Goal: Task Accomplishment & Management: Manage account settings

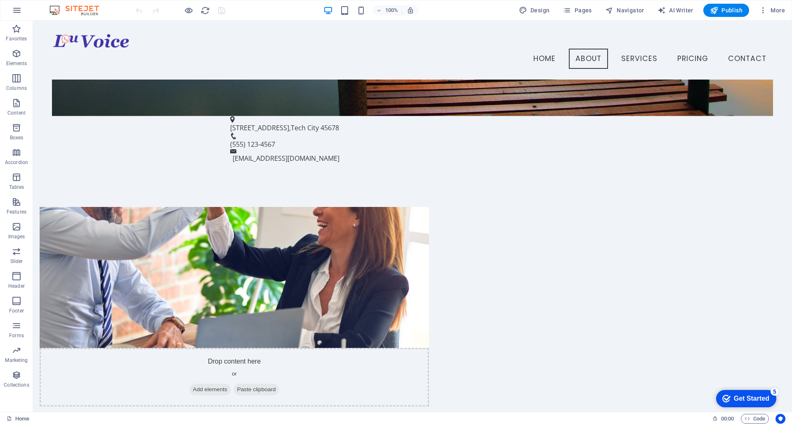
scroll to position [416, 0]
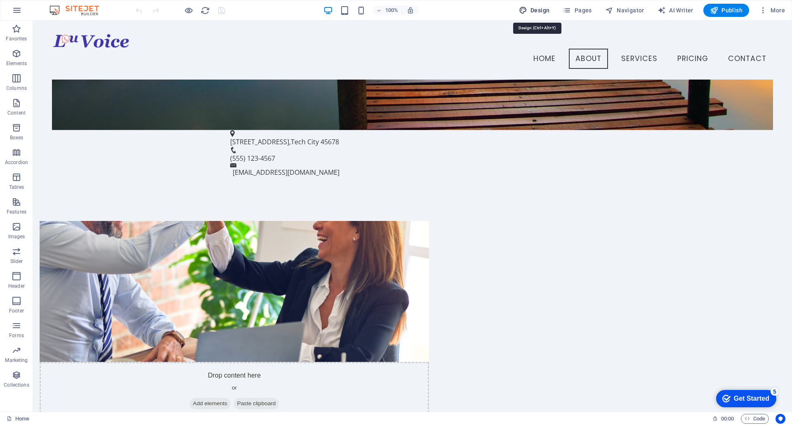
click at [536, 9] on span "Design" at bounding box center [534, 10] width 31 height 8
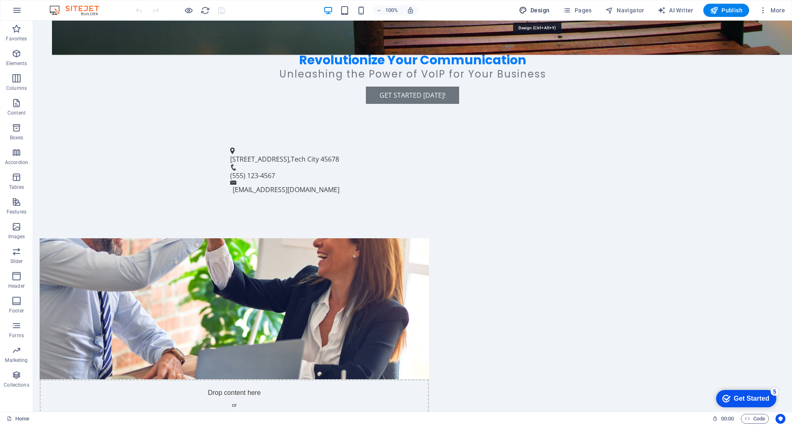
select select "px"
select select "200"
select select "px"
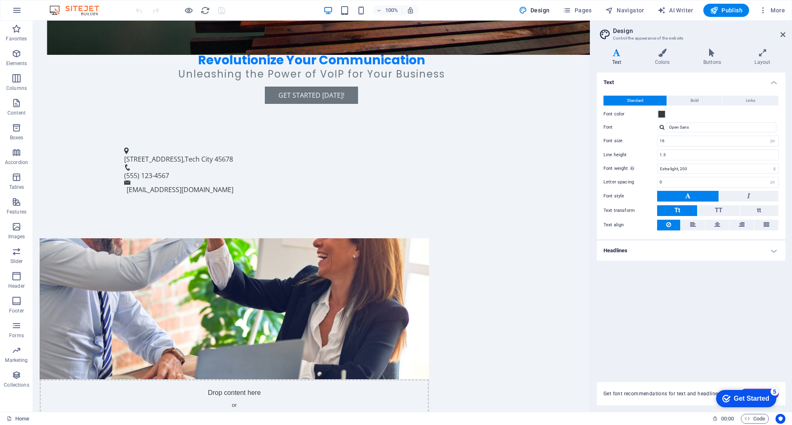
scroll to position [415, 0]
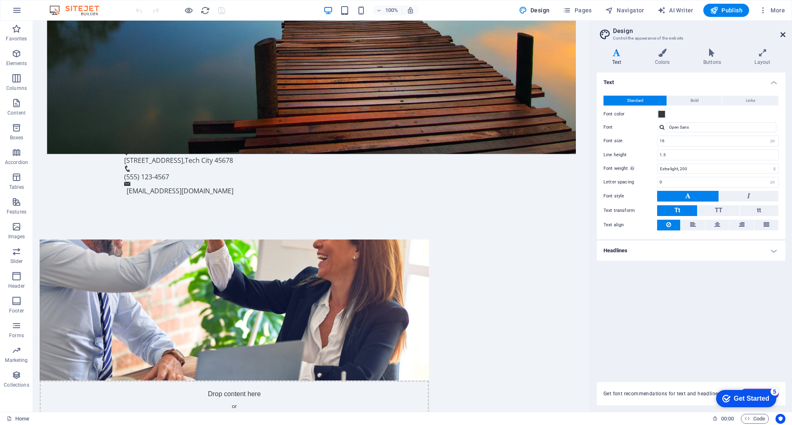
click at [784, 32] on icon at bounding box center [782, 34] width 5 height 7
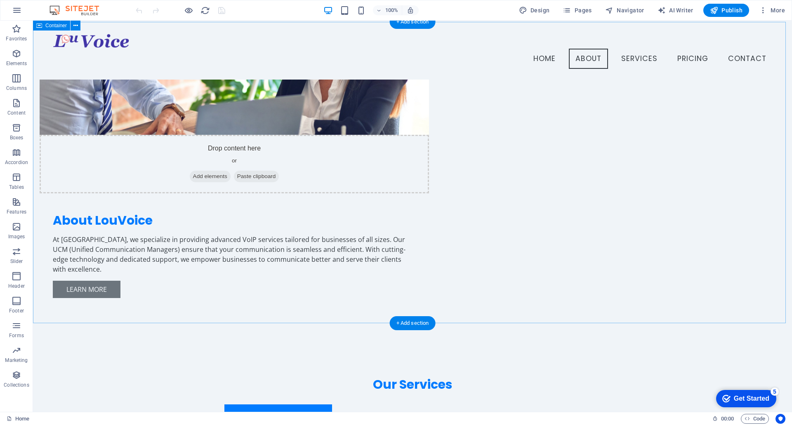
scroll to position [373, 0]
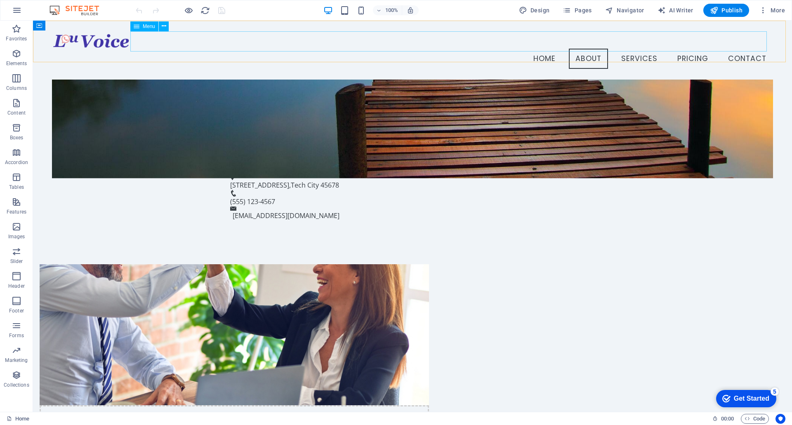
click at [538, 49] on nav "Home About Services Pricing Contact" at bounding box center [412, 59] width 721 height 21
click at [535, 12] on span "Design" at bounding box center [534, 10] width 31 height 8
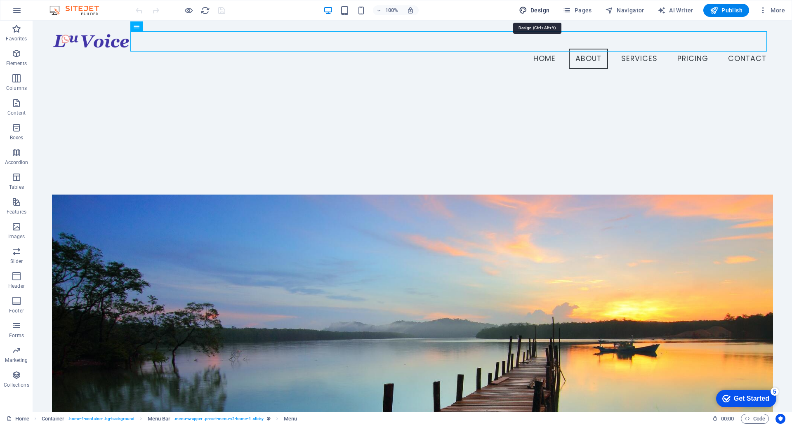
select select "px"
select select "200"
select select "px"
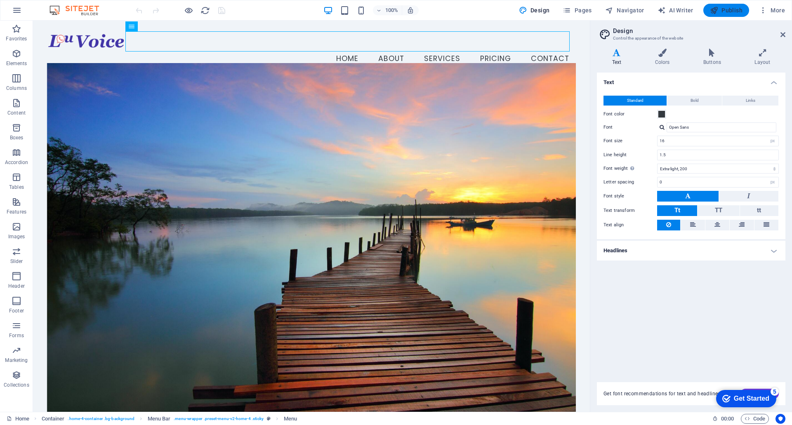
click at [729, 9] on span "Publish" at bounding box center [726, 10] width 33 height 8
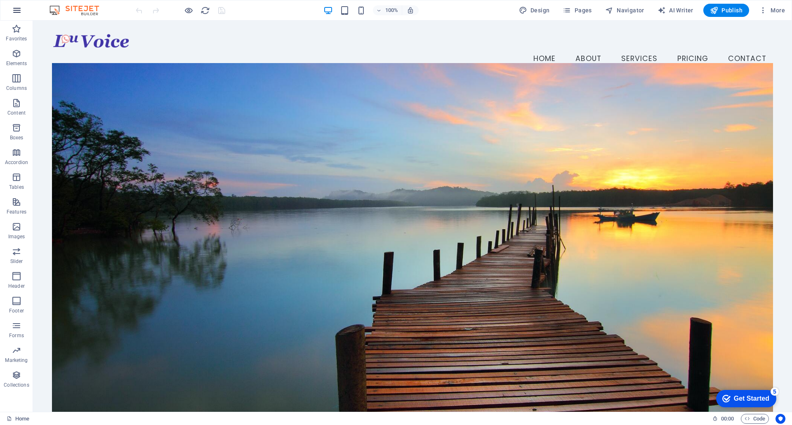
click at [16, 11] on icon "button" at bounding box center [17, 10] width 10 height 10
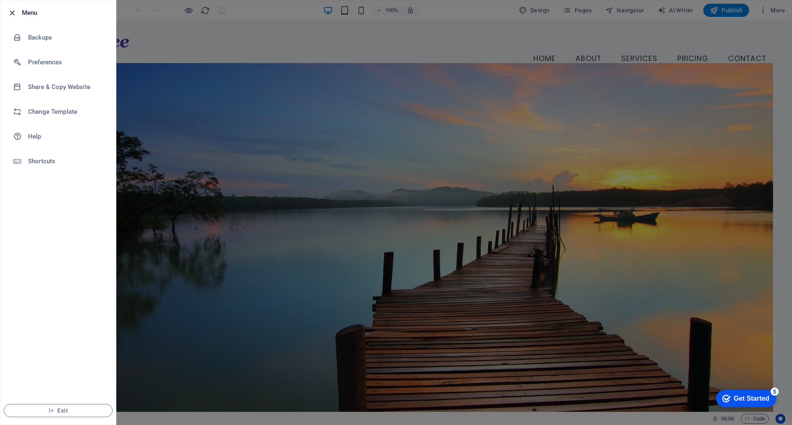
click at [16, 8] on icon "button" at bounding box center [11, 12] width 9 height 9
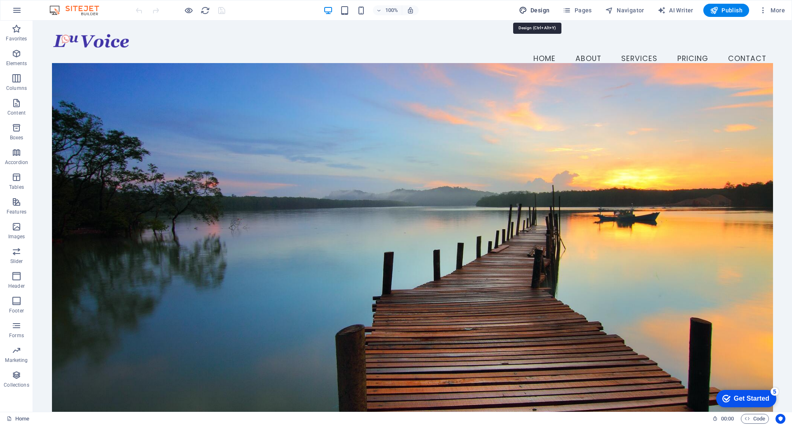
click at [537, 11] on span "Design" at bounding box center [534, 10] width 31 height 8
select select "px"
select select "200"
select select "px"
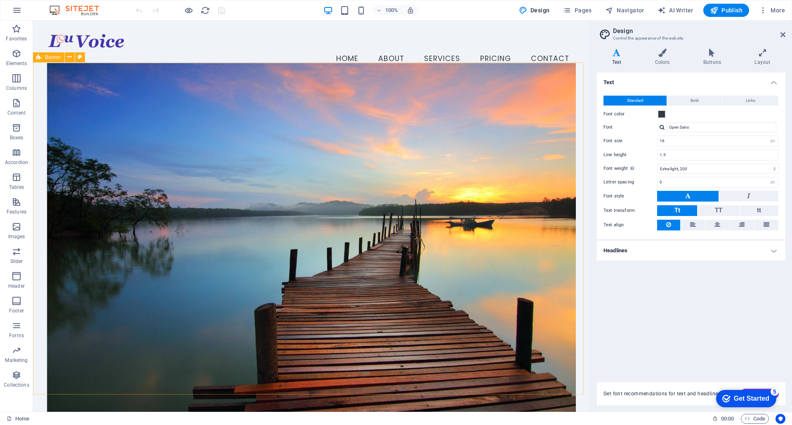
click at [78, 7] on img at bounding box center [78, 10] width 62 height 10
click at [543, 8] on span "Design" at bounding box center [534, 10] width 31 height 8
click at [774, 13] on span "More" at bounding box center [772, 10] width 26 height 8
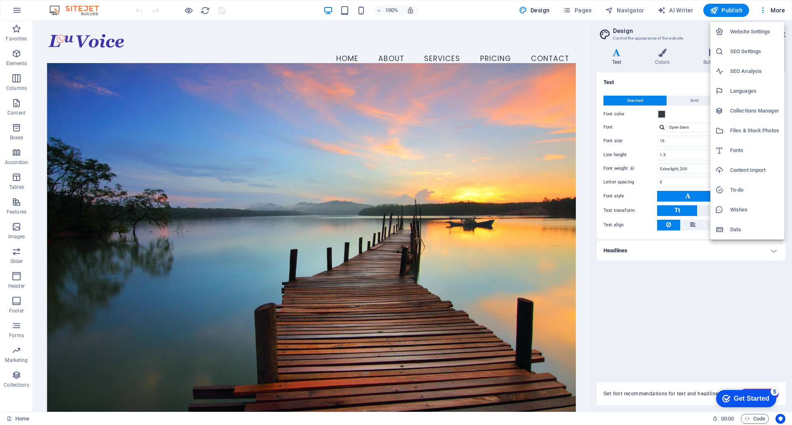
click at [187, 9] on div at bounding box center [396, 212] width 792 height 425
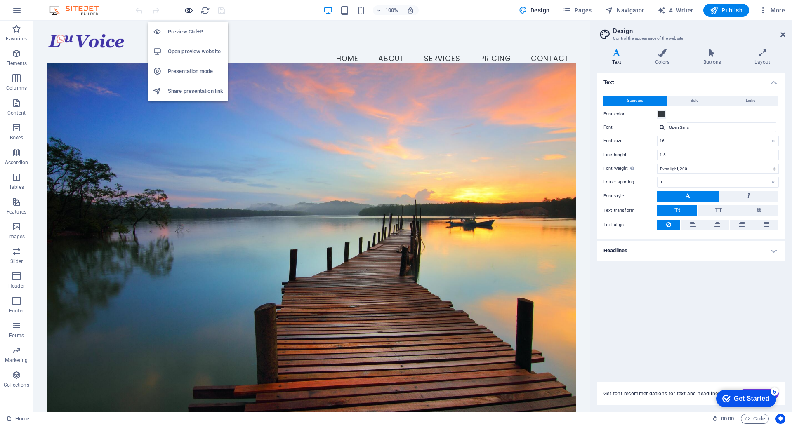
click at [185, 10] on icon "button" at bounding box center [188, 10] width 9 height 9
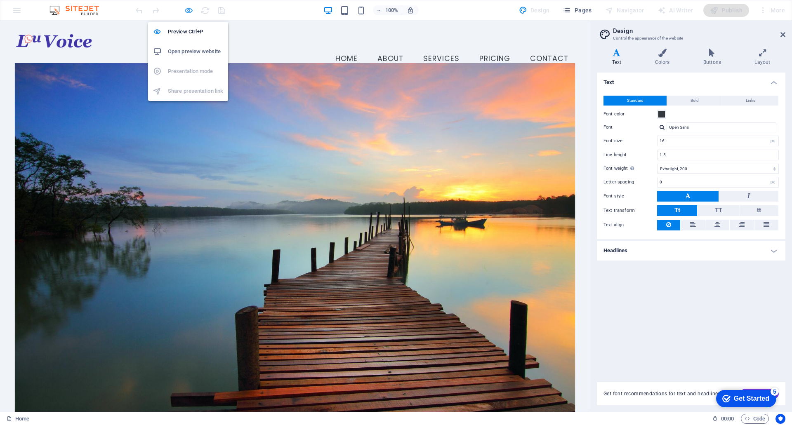
click at [186, 12] on icon "button" at bounding box center [188, 10] width 9 height 9
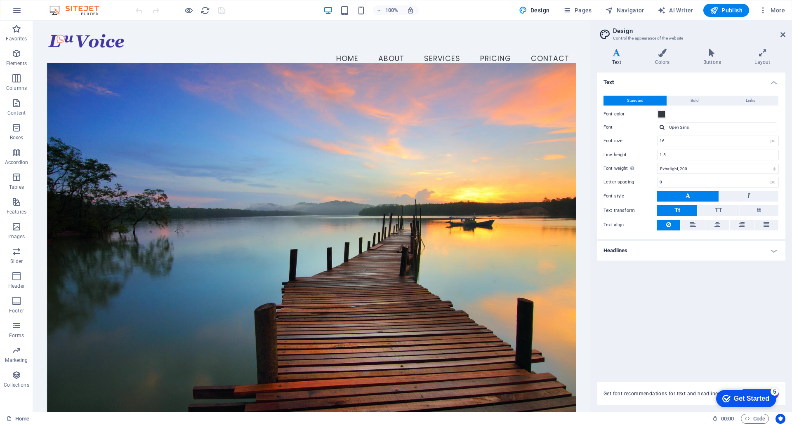
click at [778, 33] on h2 "Design" at bounding box center [699, 30] width 172 height 7
click at [780, 34] on icon at bounding box center [782, 34] width 5 height 7
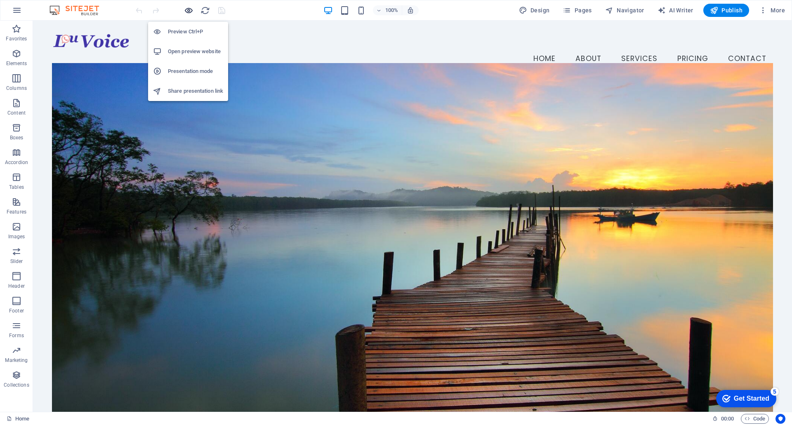
click at [184, 11] on icon "button" at bounding box center [188, 10] width 9 height 9
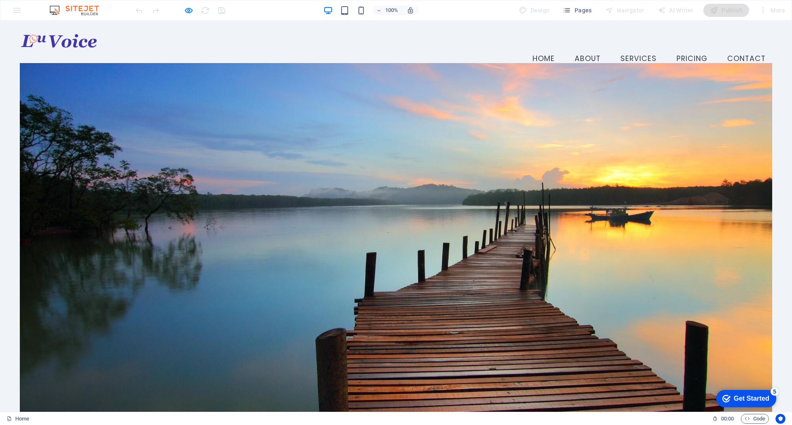
click at [55, 7] on img at bounding box center [78, 10] width 62 height 10
click at [21, 9] on div "100% Design Pages Navigator AI Writer Publish More" at bounding box center [395, 10] width 791 height 20
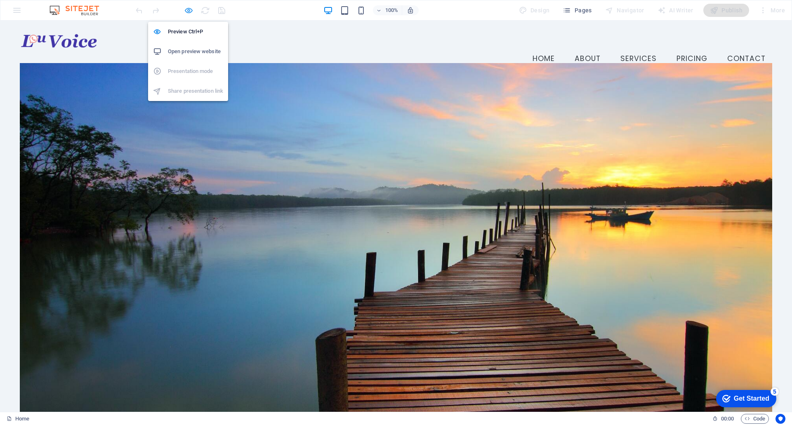
click at [187, 8] on icon "button" at bounding box center [188, 10] width 9 height 9
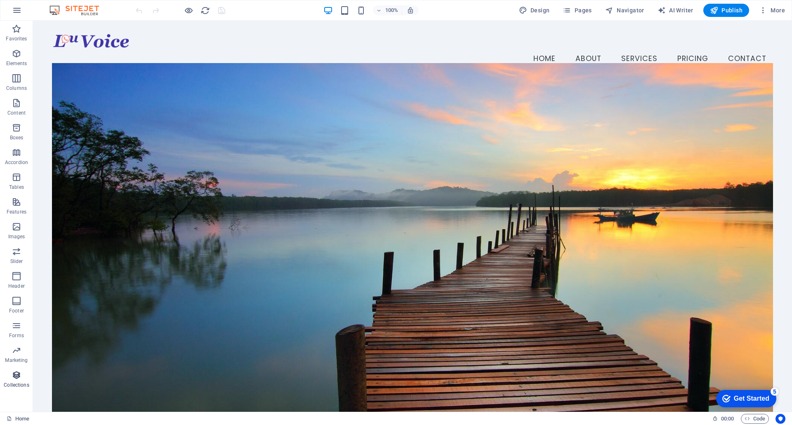
click at [12, 376] on span "Collections" at bounding box center [16, 380] width 33 height 20
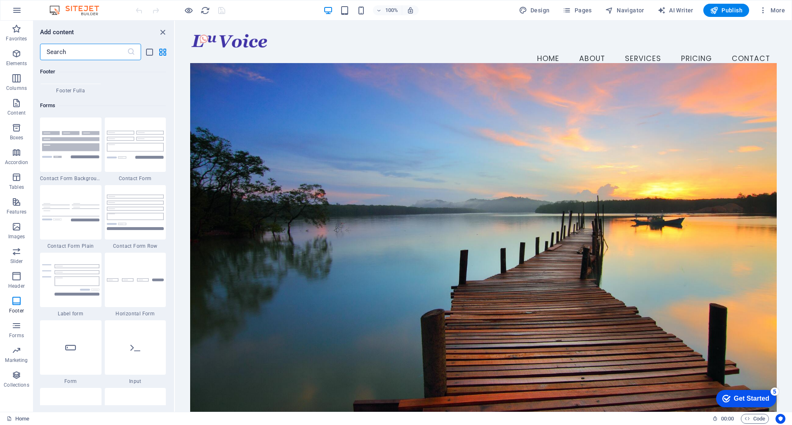
scroll to position [5857, 0]
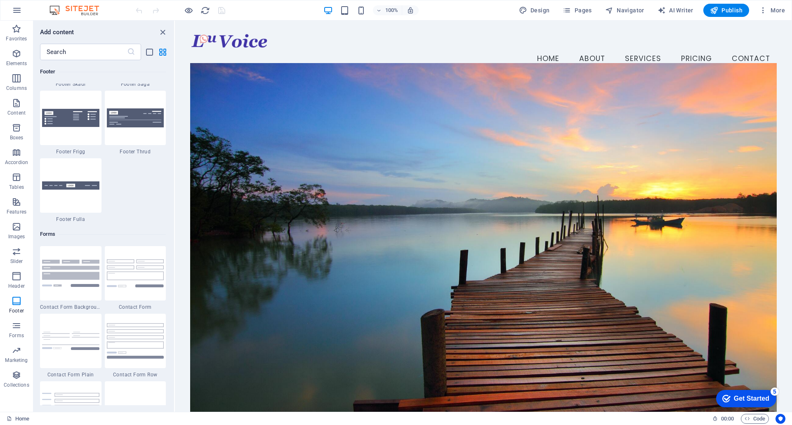
click at [82, 43] on div "Add content ​ Favorites 1 Star Headline 1 Star Container Elements 1 Star Headli…" at bounding box center [103, 216] width 141 height 391
click at [83, 51] on input "text" at bounding box center [83, 52] width 87 height 16
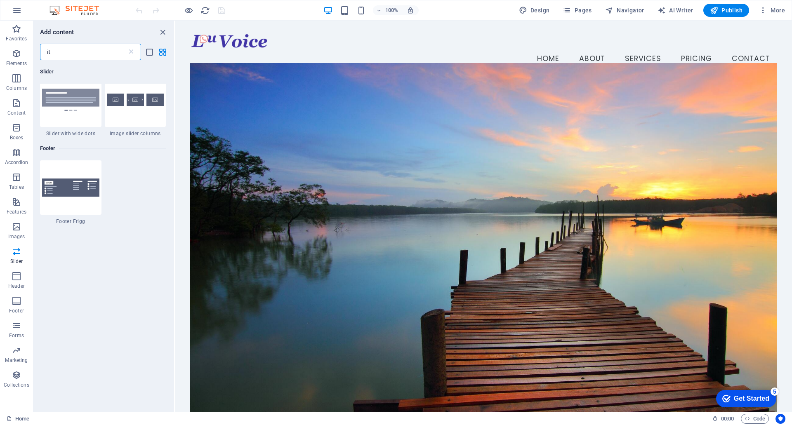
scroll to position [909, 0]
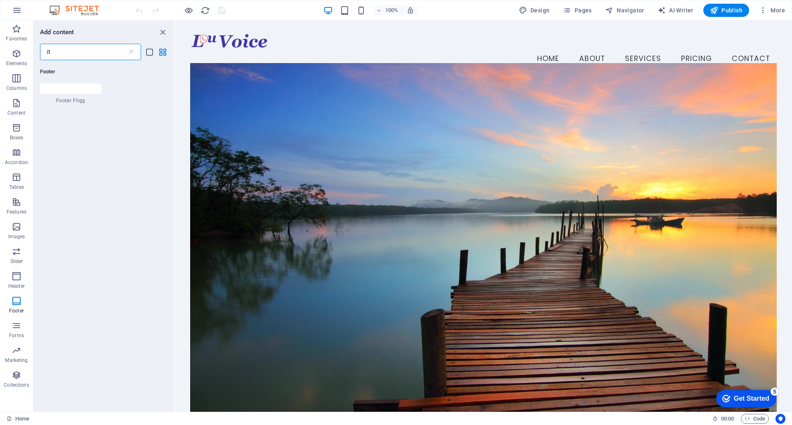
click at [92, 52] on input "it" at bounding box center [83, 52] width 87 height 16
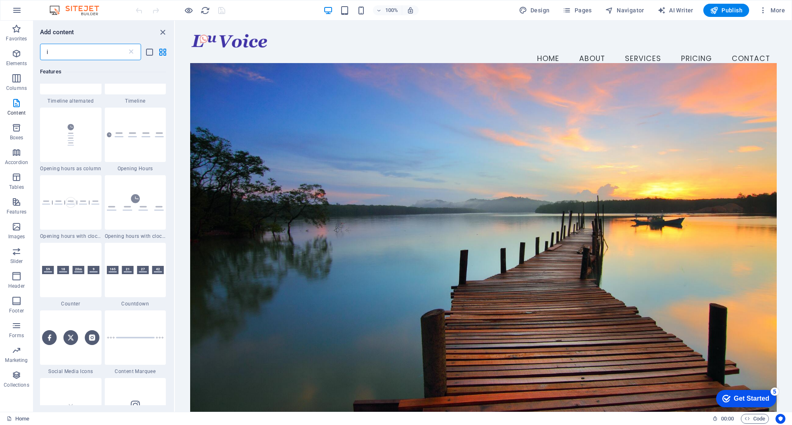
scroll to position [2721, 0]
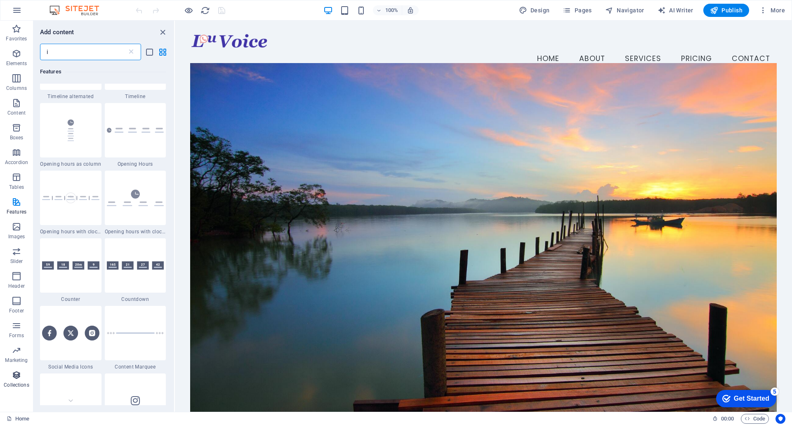
type input "i"
click at [24, 374] on span "Collections" at bounding box center [16, 380] width 33 height 20
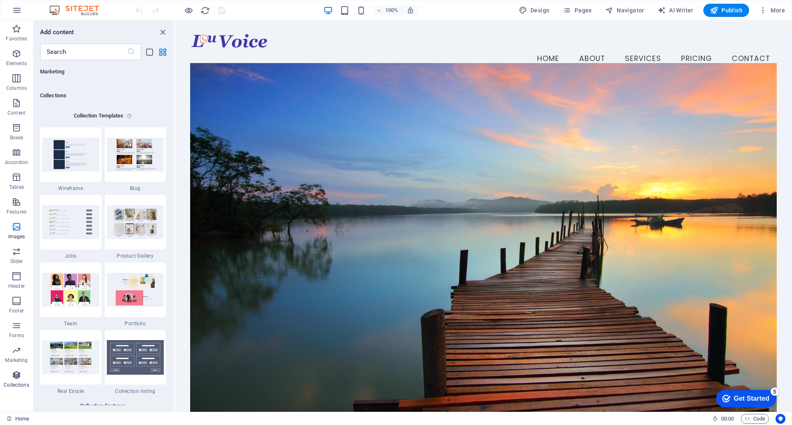
scroll to position [7547, 0]
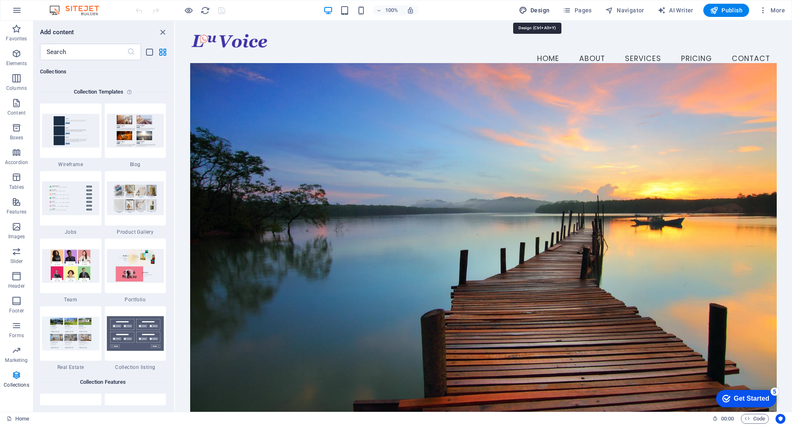
click at [531, 7] on span "Design" at bounding box center [534, 10] width 31 height 8
select select "px"
select select "200"
select select "px"
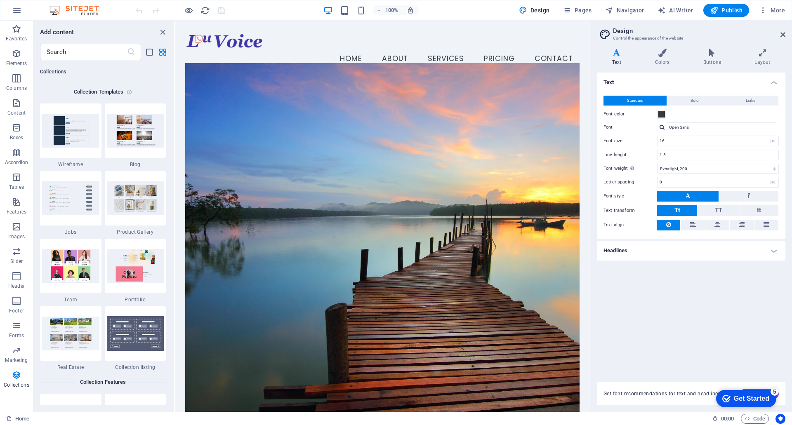
drag, startPoint x: 738, startPoint y: 398, endPoint x: 817, endPoint y: 522, distance: 146.7
click at [737, 398] on div "Get Started" at bounding box center [750, 398] width 35 height 7
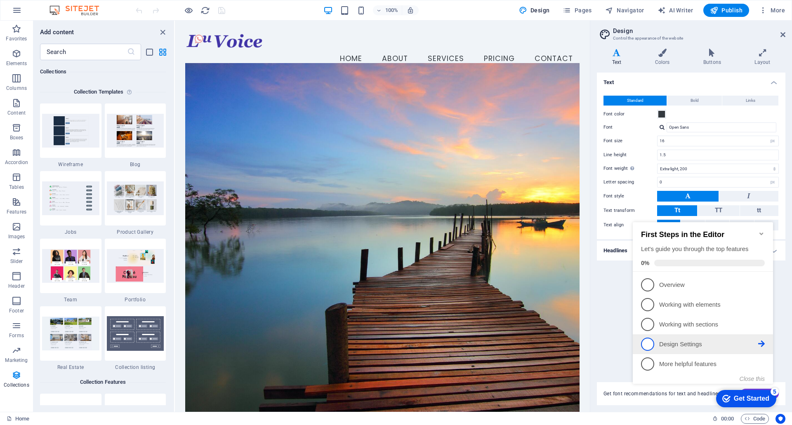
click at [695, 340] on p "Design Settings - incomplete" at bounding box center [708, 344] width 99 height 9
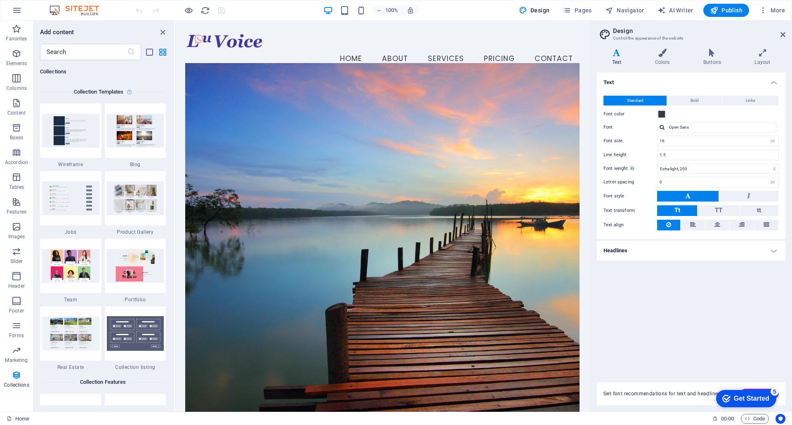
click at [740, 395] on div "Get Started" at bounding box center [750, 398] width 35 height 7
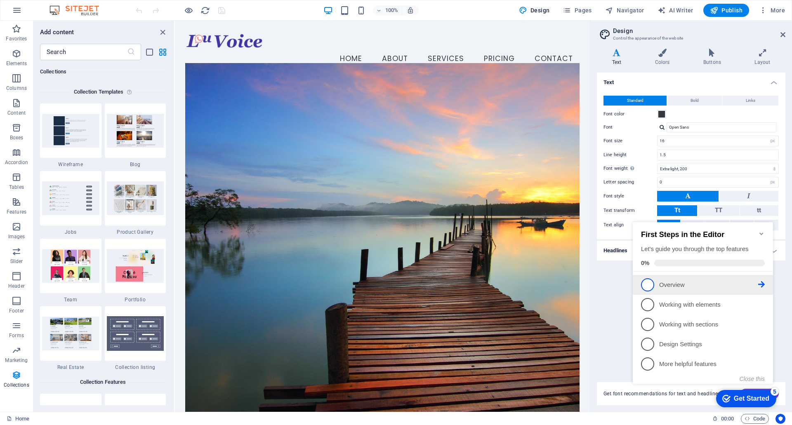
click at [645, 285] on span "1" at bounding box center [647, 284] width 13 height 13
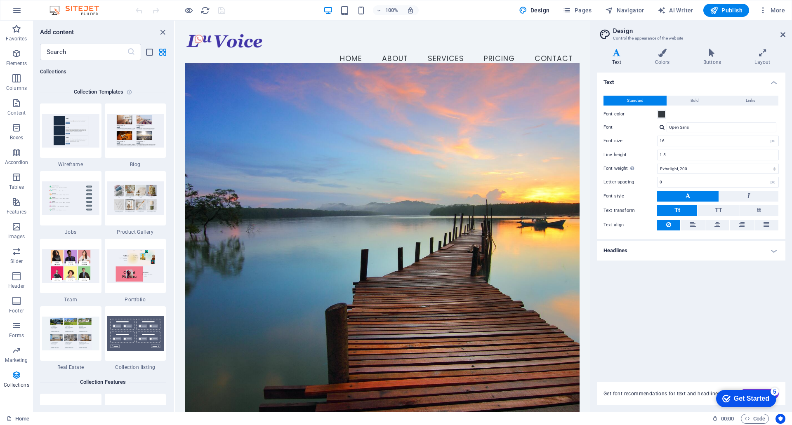
scroll to position [0, 0]
click at [752, 398] on div "Get Started" at bounding box center [750, 398] width 35 height 7
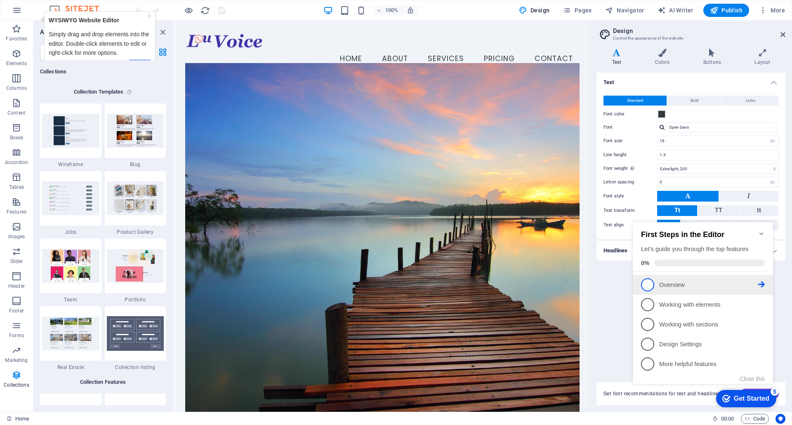
click at [762, 283] on icon at bounding box center [761, 284] width 7 height 7
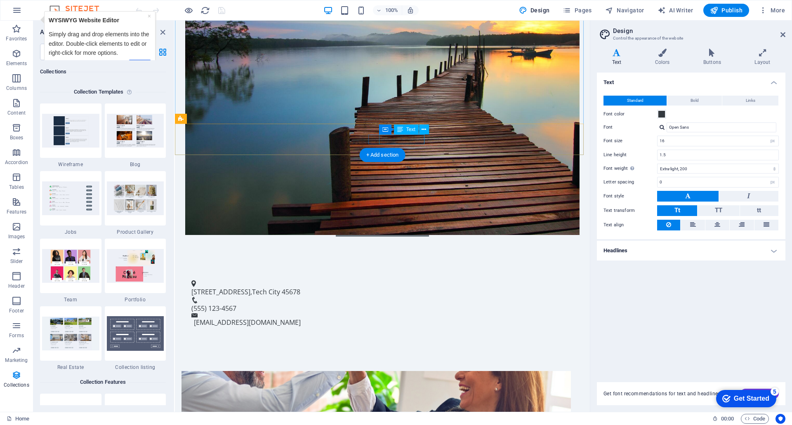
scroll to position [288, 0]
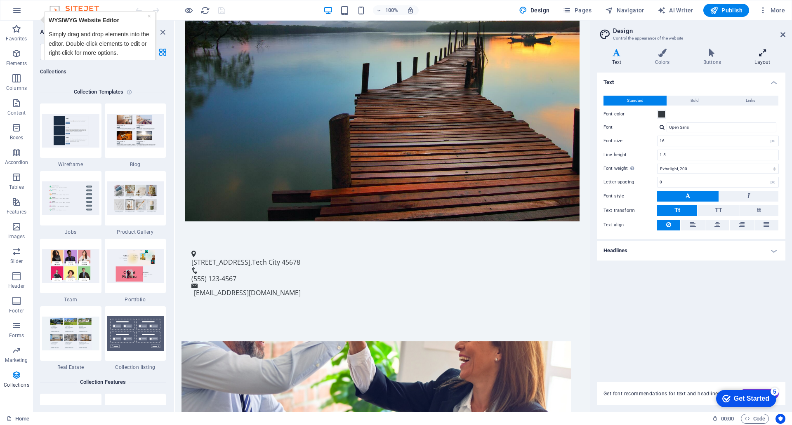
click at [763, 50] on icon at bounding box center [762, 53] width 46 height 8
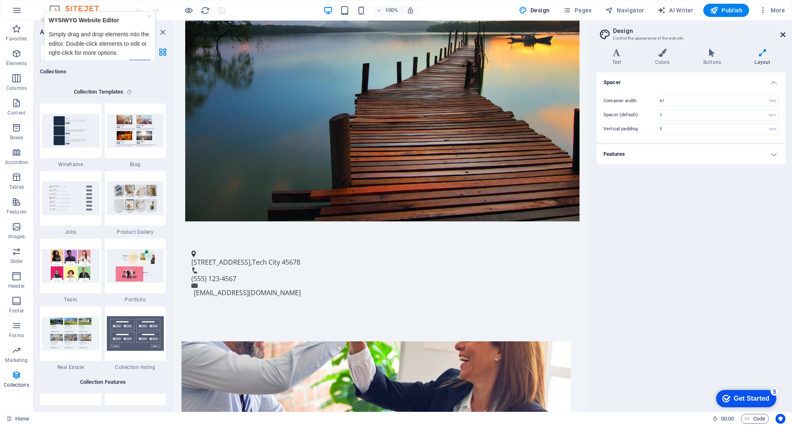
click at [780, 34] on icon at bounding box center [782, 34] width 5 height 7
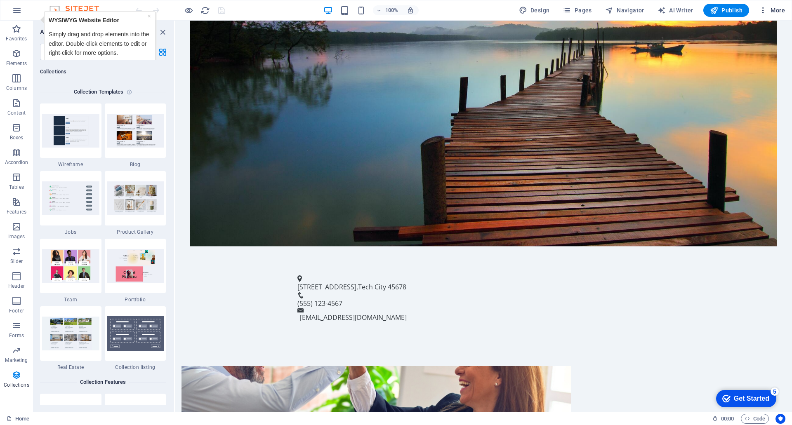
click at [760, 12] on icon "button" at bounding box center [763, 10] width 8 height 8
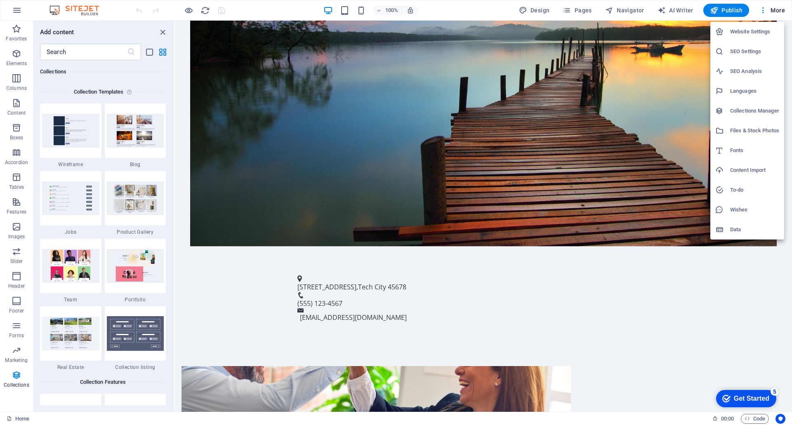
click at [754, 105] on li "Collections Manager" at bounding box center [747, 111] width 74 height 20
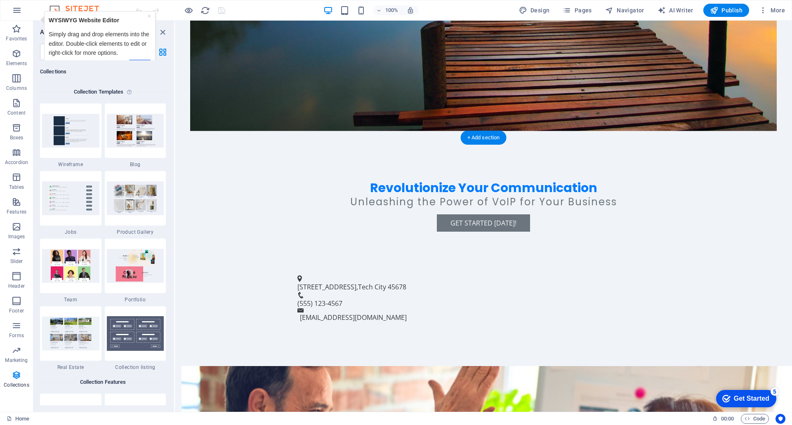
scroll to position [0, 0]
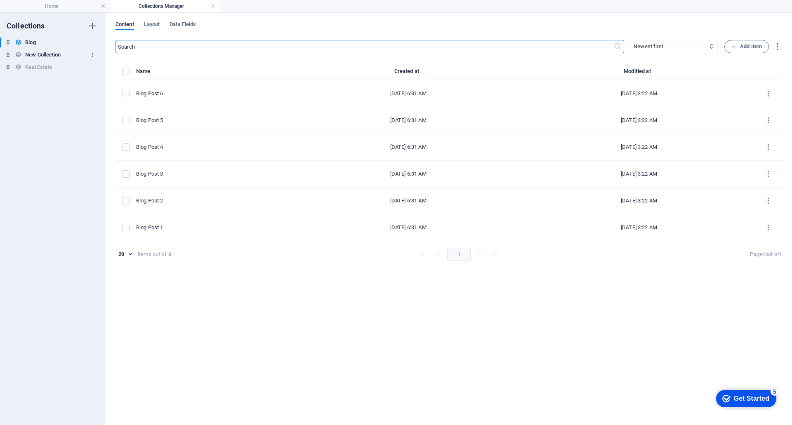
click at [45, 52] on h6 "New Collection" at bounding box center [42, 55] width 35 height 10
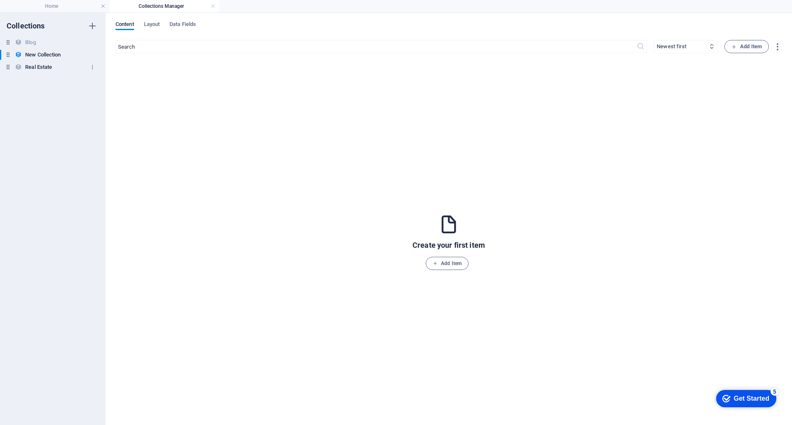
click at [46, 65] on h6 "Real Estate" at bounding box center [38, 67] width 27 height 10
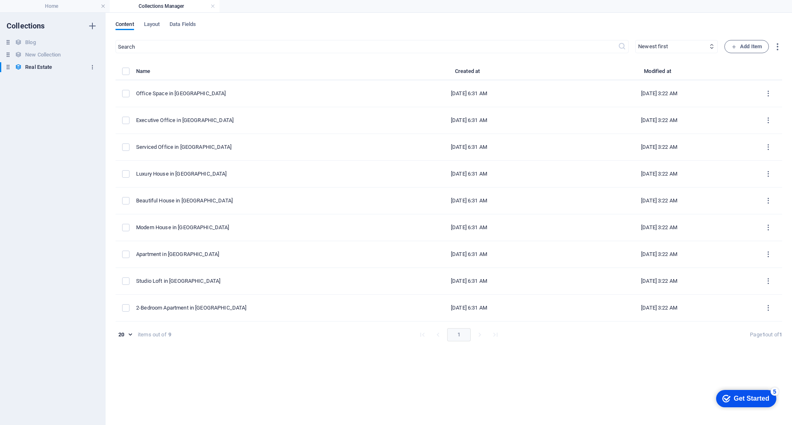
click at [90, 68] on icon "button" at bounding box center [92, 67] width 6 height 6
click at [99, 120] on h6 "Delete" at bounding box center [99, 123] width 22 height 10
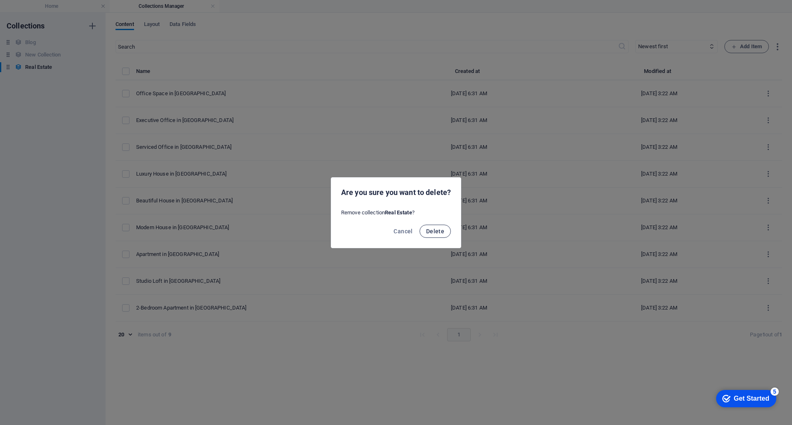
click at [438, 229] on span "Delete" at bounding box center [435, 231] width 18 height 7
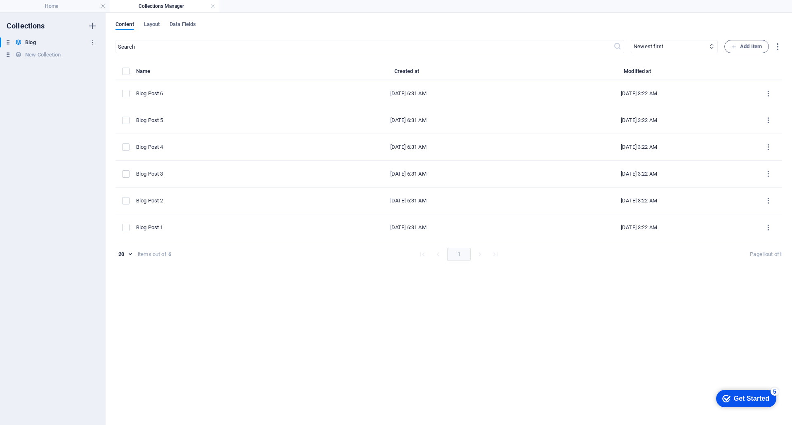
click at [24, 40] on div "Blog Blog" at bounding box center [48, 43] width 97 height 10
click at [150, 25] on span "Layout" at bounding box center [152, 25] width 16 height 12
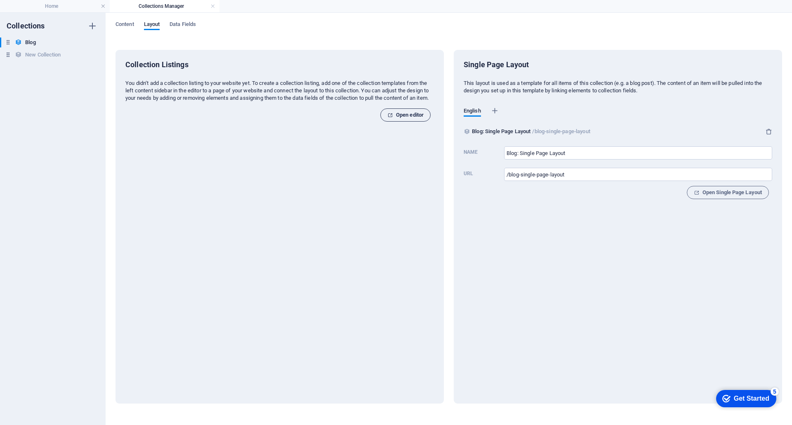
click at [402, 120] on span "Open editor" at bounding box center [405, 115] width 36 height 10
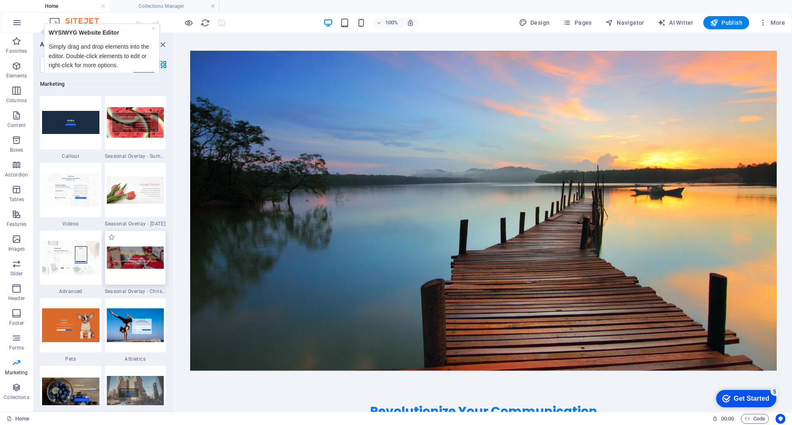
scroll to position [6846, 0]
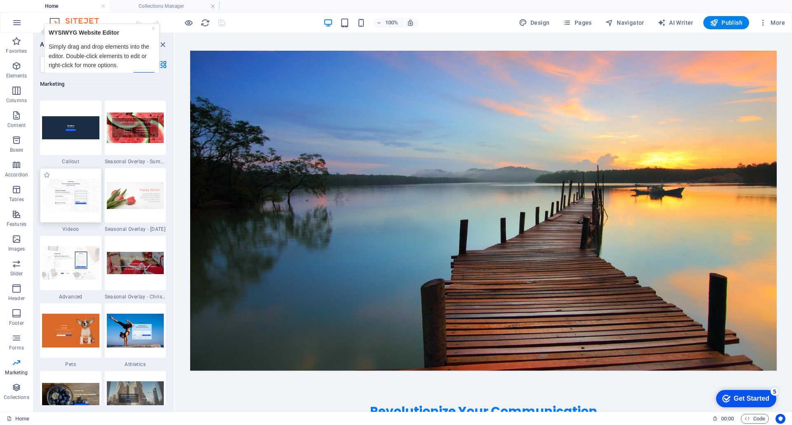
click at [80, 177] on div at bounding box center [70, 195] width 61 height 54
click at [75, 190] on img at bounding box center [70, 195] width 57 height 33
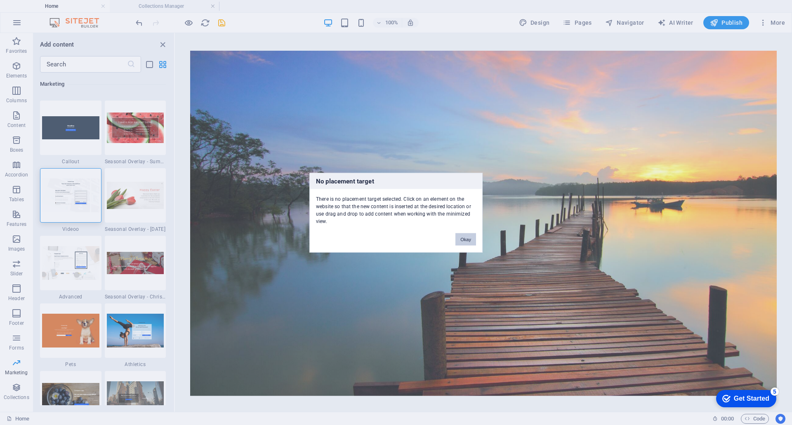
click at [463, 242] on button "Okay" at bounding box center [465, 239] width 21 height 12
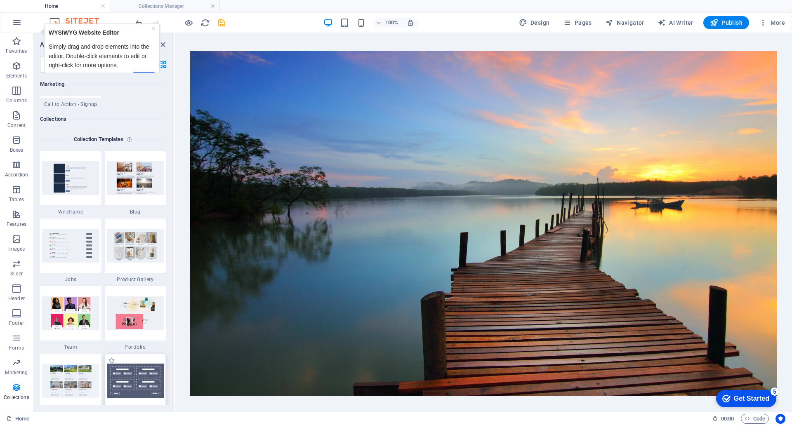
scroll to position [7506, 0]
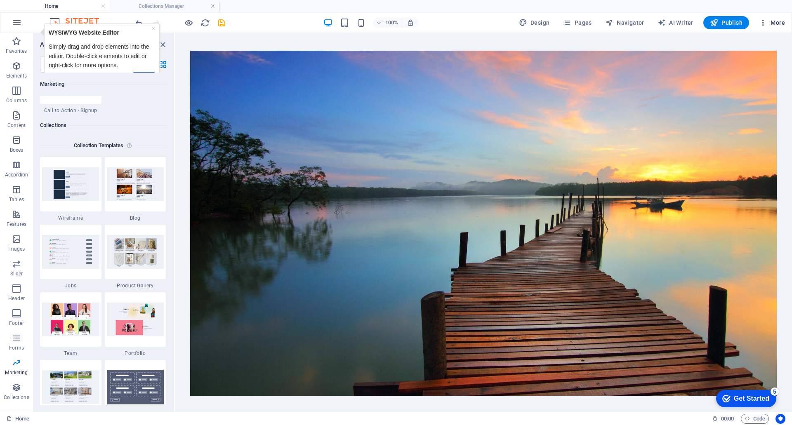
click at [777, 20] on span "More" at bounding box center [772, 23] width 26 height 8
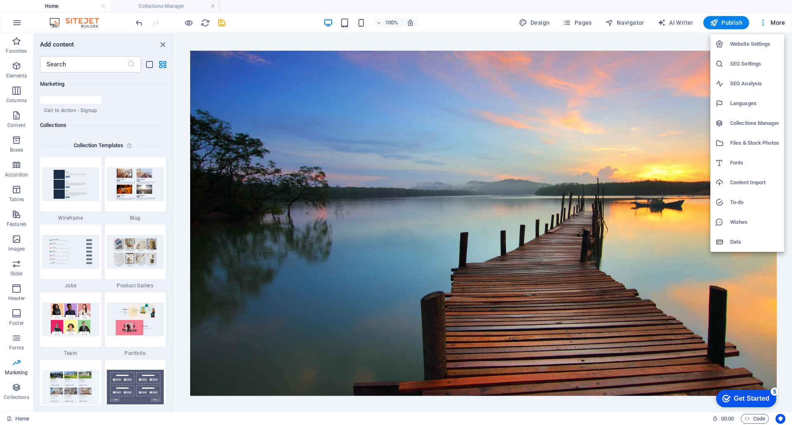
click at [733, 122] on h6 "Collections Manager" at bounding box center [754, 123] width 49 height 10
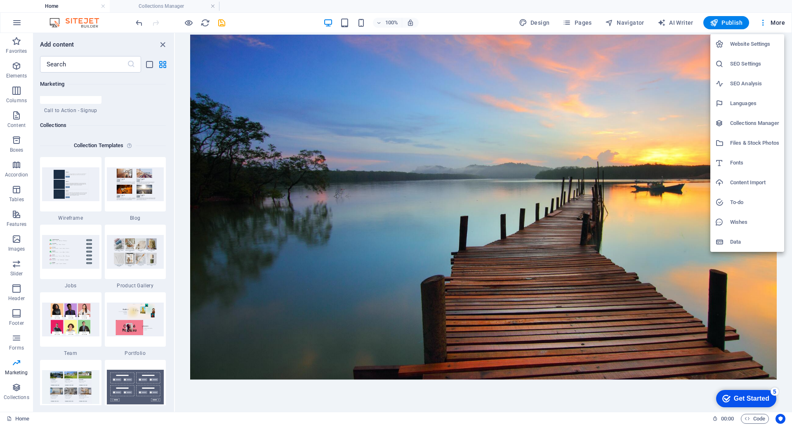
scroll to position [0, 0]
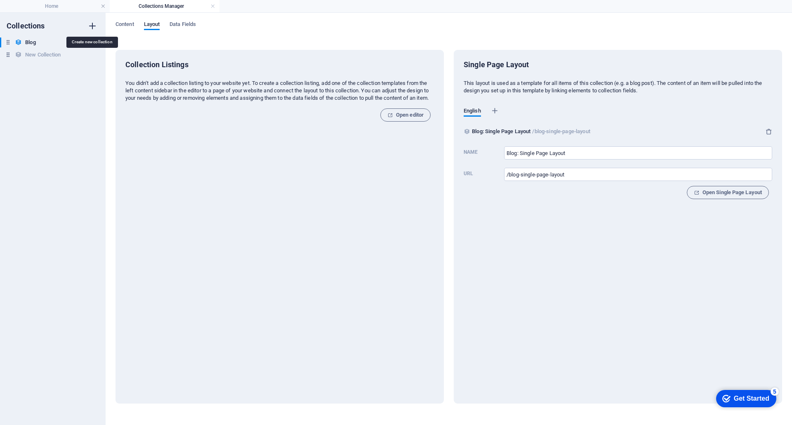
click at [94, 21] on icon "button" at bounding box center [92, 26] width 10 height 10
click at [26, 68] on input "New Collection (1)" at bounding box center [52, 67] width 54 height 10
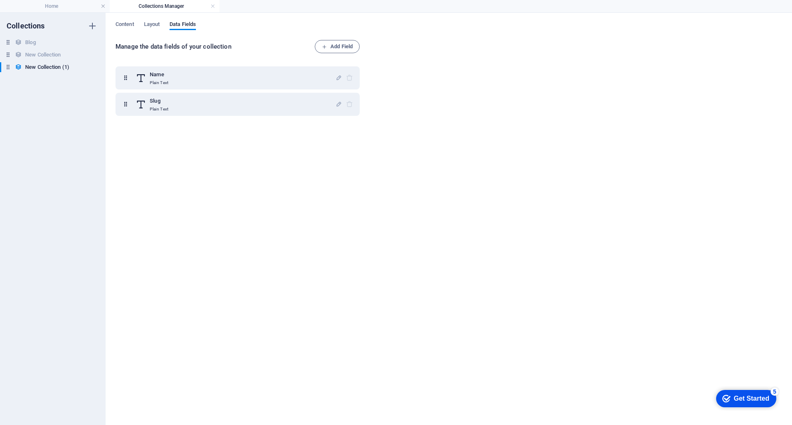
click at [747, 400] on div "Get Started" at bounding box center [750, 398] width 35 height 7
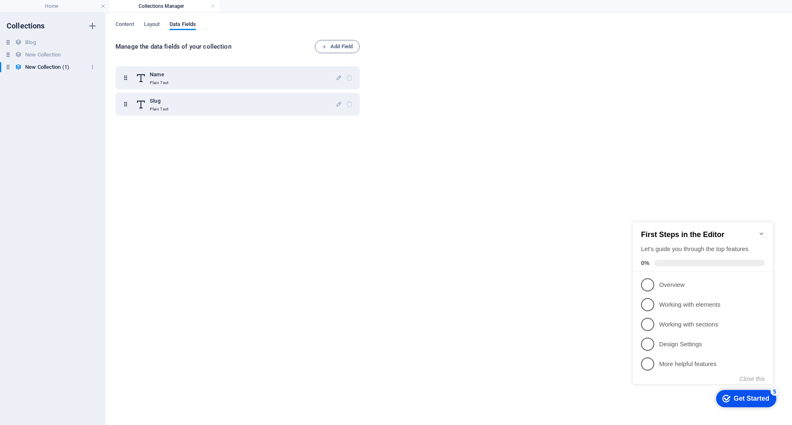
click at [42, 67] on h6 "New Collection (1)" at bounding box center [47, 67] width 44 height 10
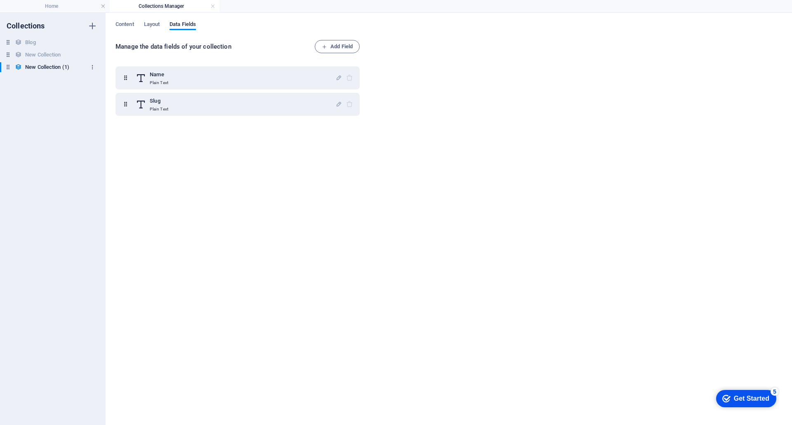
click at [92, 68] on icon "button" at bounding box center [92, 67] width 6 height 6
click at [98, 121] on h6 "Delete" at bounding box center [99, 123] width 22 height 10
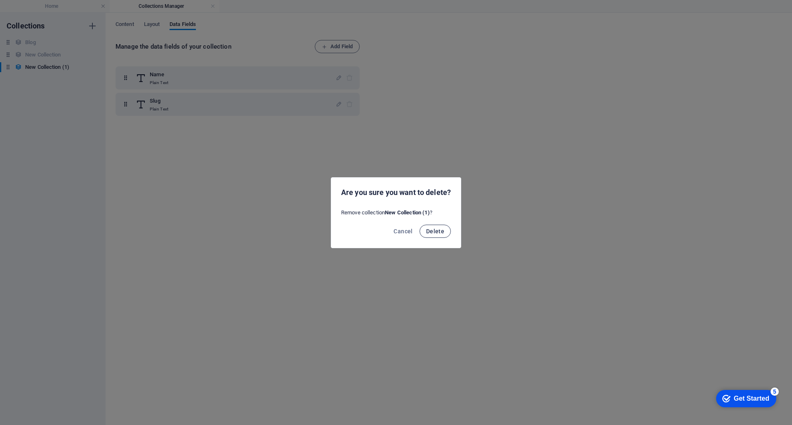
click at [437, 234] on span "Delete" at bounding box center [435, 231] width 18 height 7
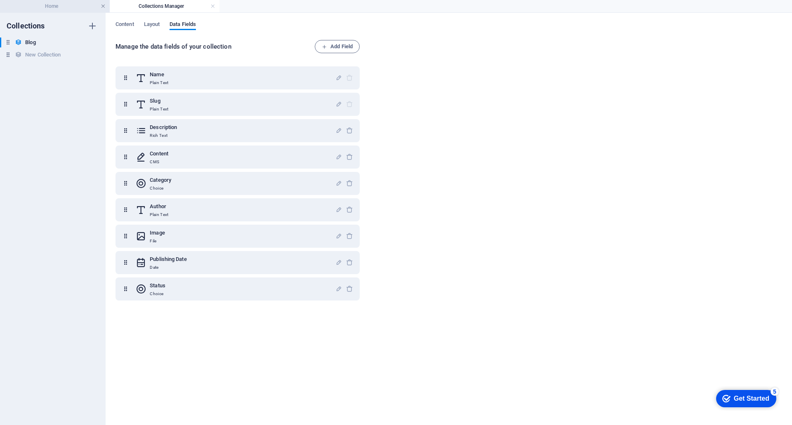
click at [105, 6] on link at bounding box center [103, 6] width 5 height 8
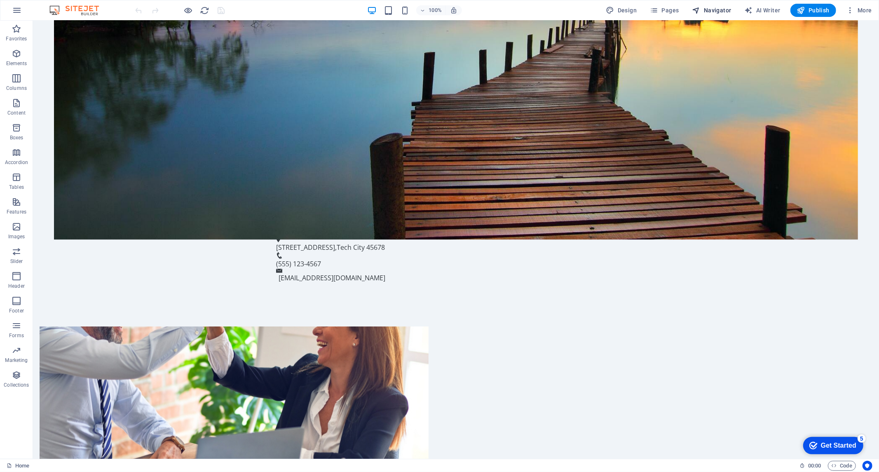
scroll to position [370, 0]
drag, startPoint x: 670, startPoint y: 25, endPoint x: 702, endPoint y: 87, distance: 69.7
click at [702, 225] on div "123 VoIP Lane , Tech City 45678 (555) 123-4567 info@louvoice.com" at bounding box center [456, 259] width 846 height 68
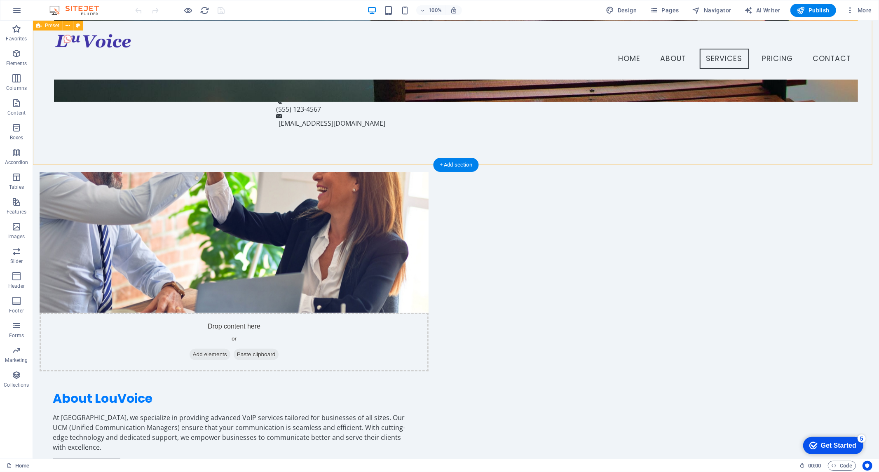
scroll to position [462, 0]
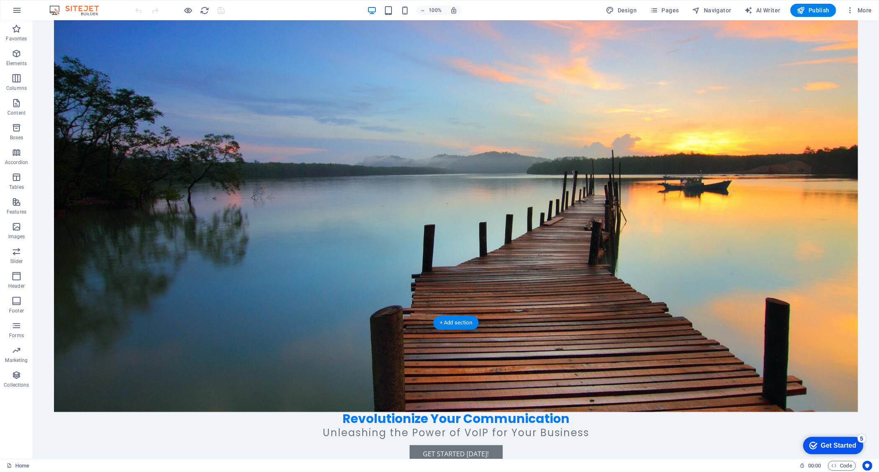
scroll to position [146, 0]
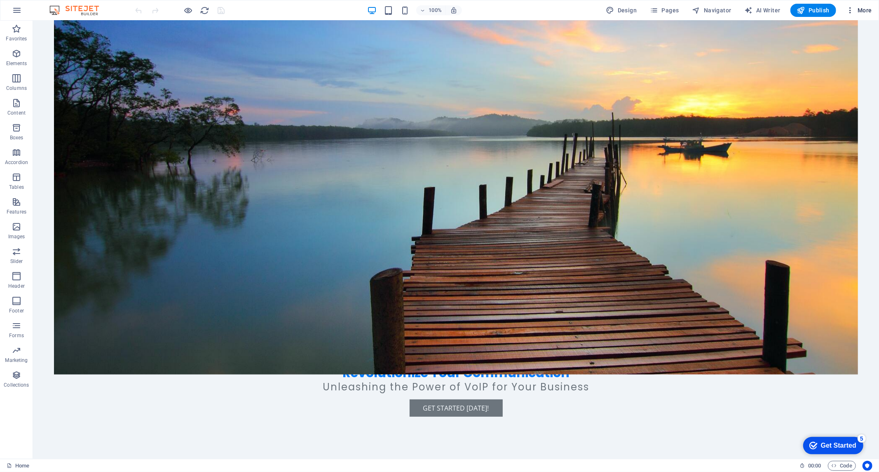
click at [791, 7] on span "More" at bounding box center [859, 10] width 26 height 8
